Goal: Check status: Check status

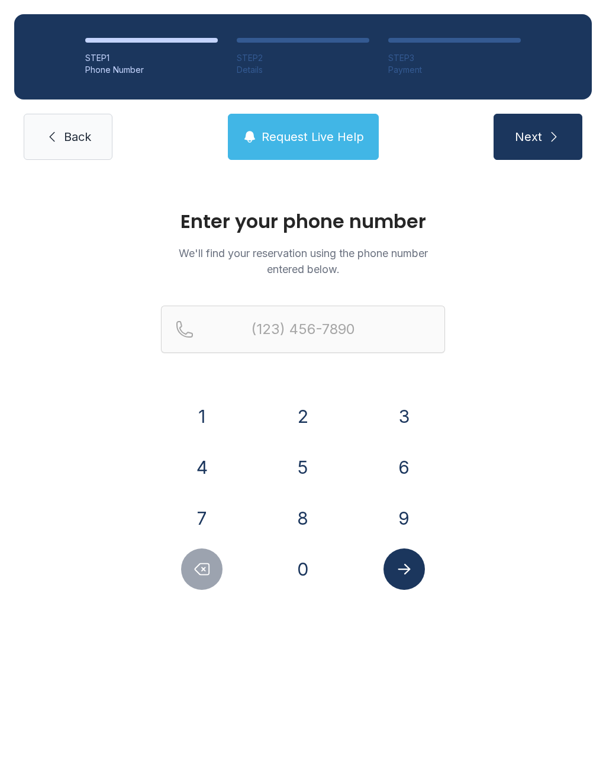
click at [410, 516] on button "9" at bounding box center [404, 517] width 41 height 41
click at [301, 482] on button "5" at bounding box center [302, 466] width 41 height 41
click at [205, 465] on button "4" at bounding box center [201, 466] width 41 height 41
click at [306, 468] on button "5" at bounding box center [302, 466] width 41 height 41
click at [306, 415] on button "2" at bounding box center [302, 416] width 41 height 41
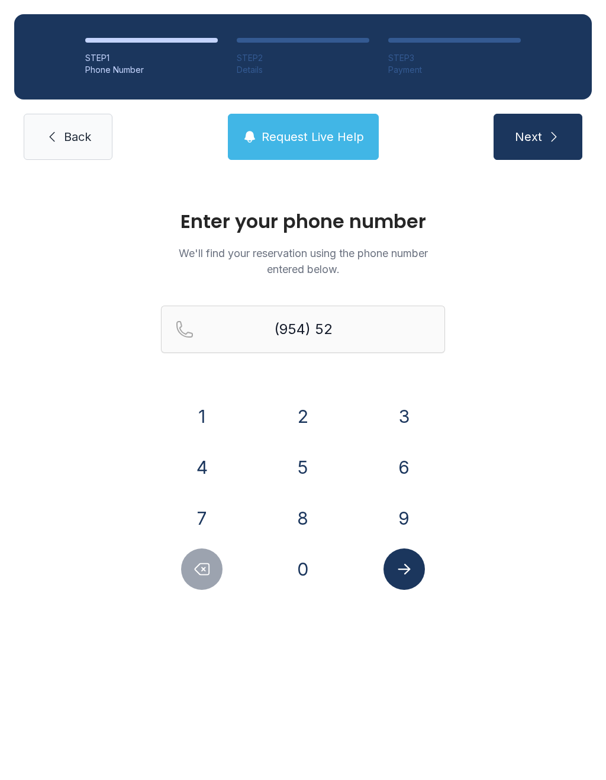
click at [306, 568] on button "0" at bounding box center [302, 568] width 41 height 41
click at [311, 525] on button "8" at bounding box center [302, 517] width 41 height 41
click at [411, 409] on button "3" at bounding box center [404, 416] width 41 height 41
click at [203, 464] on button "4" at bounding box center [201, 466] width 41 height 41
click at [205, 522] on button "7" at bounding box center [201, 517] width 41 height 41
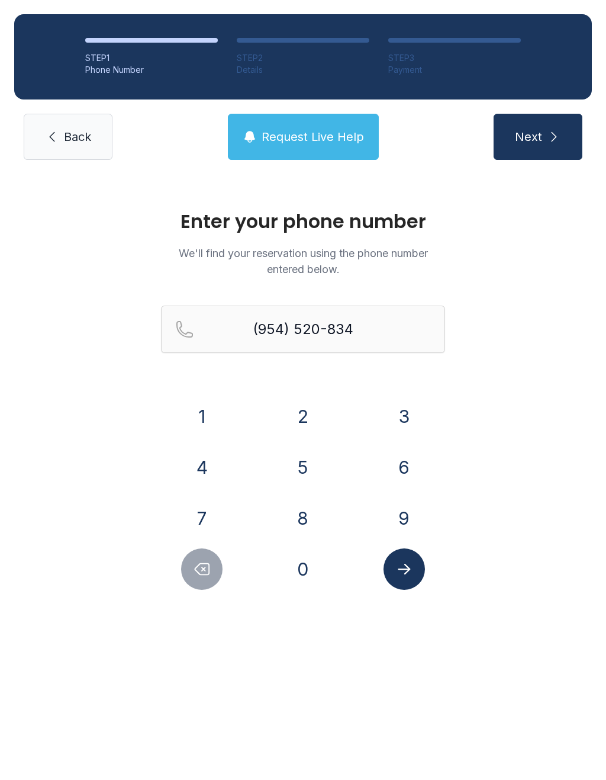
type input "[PHONE_NUMBER]"
click at [541, 146] on button "Next" at bounding box center [538, 137] width 89 height 46
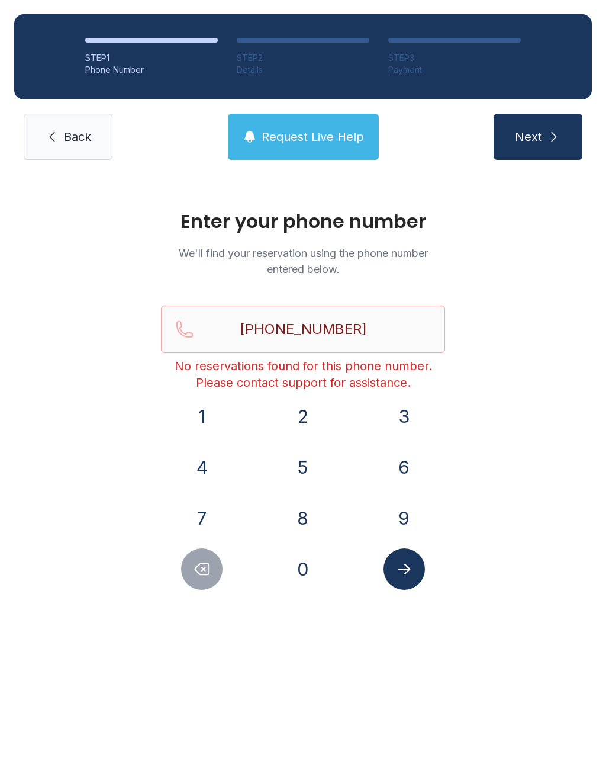
click at [86, 136] on span "Back" at bounding box center [77, 136] width 27 height 17
